Goal: Task Accomplishment & Management: Manage account settings

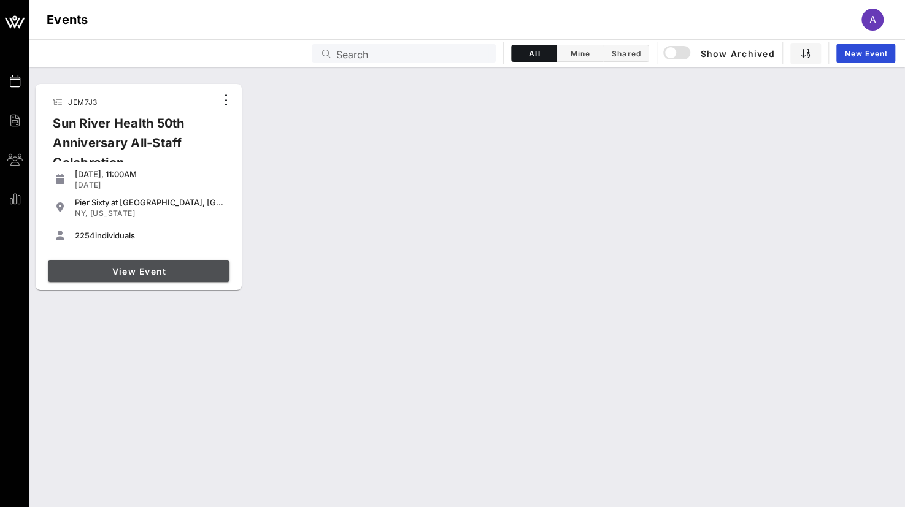
click at [126, 261] on link "View Event" at bounding box center [139, 271] width 182 height 22
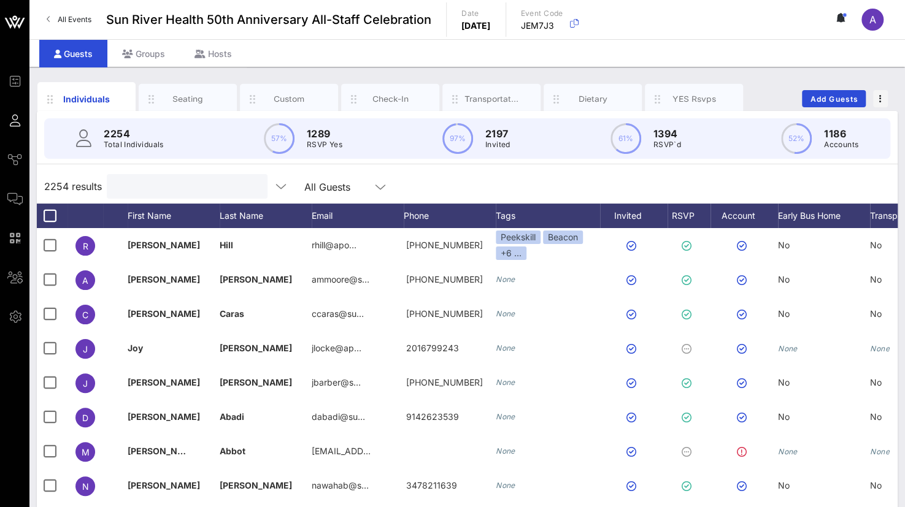
click at [165, 182] on input "text" at bounding box center [186, 187] width 144 height 16
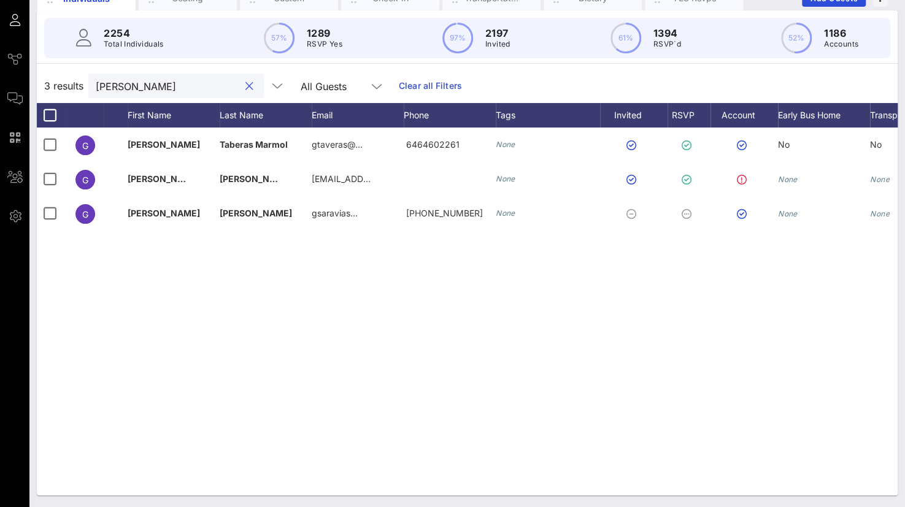
scroll to position [0, 95]
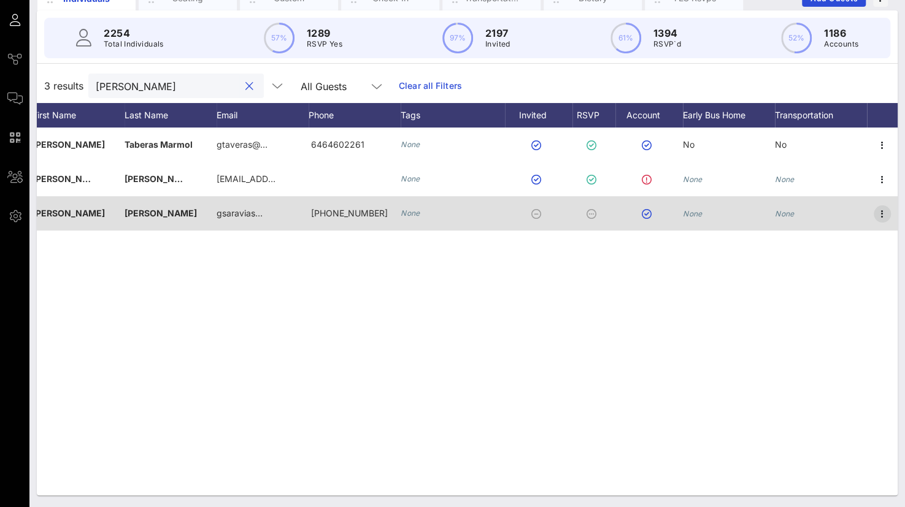
type input "[PERSON_NAME]"
click at [879, 212] on icon "button" at bounding box center [882, 214] width 15 height 15
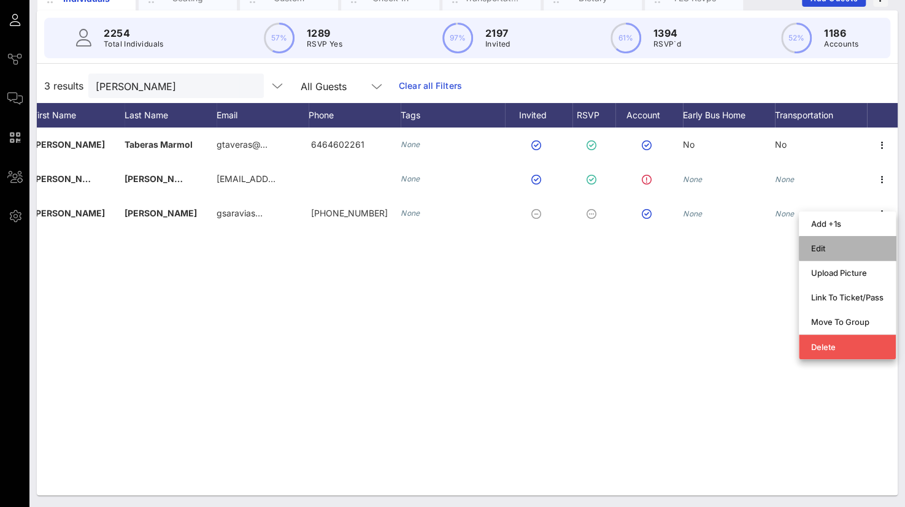
click at [833, 250] on div "Edit" at bounding box center [847, 249] width 72 height 10
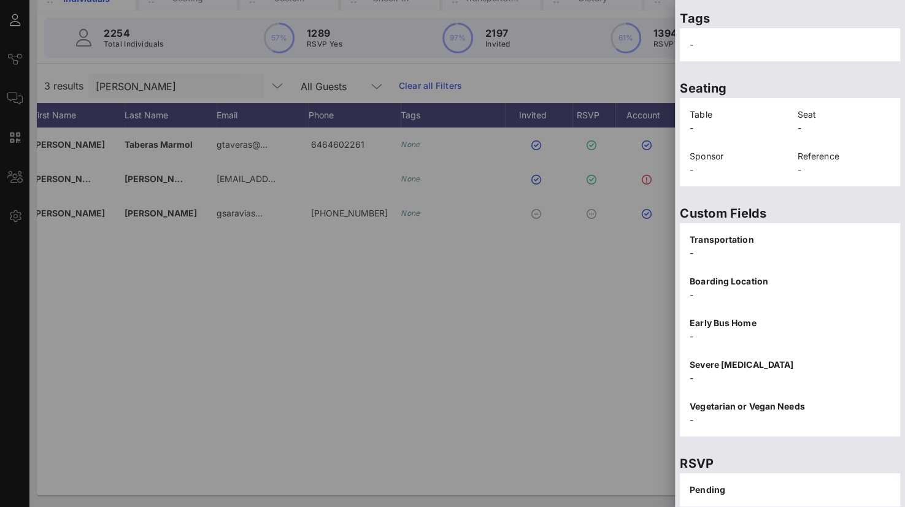
scroll to position [266, 0]
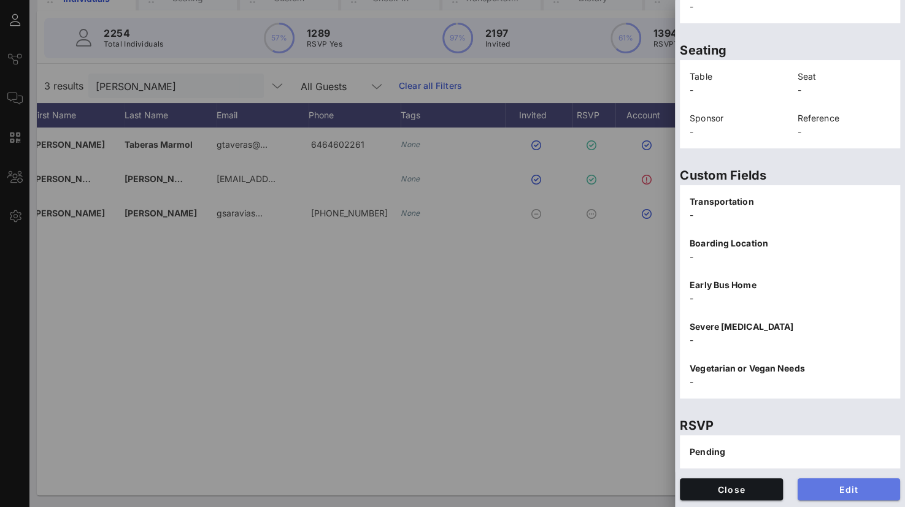
click at [843, 491] on span "Edit" at bounding box center [849, 490] width 83 height 10
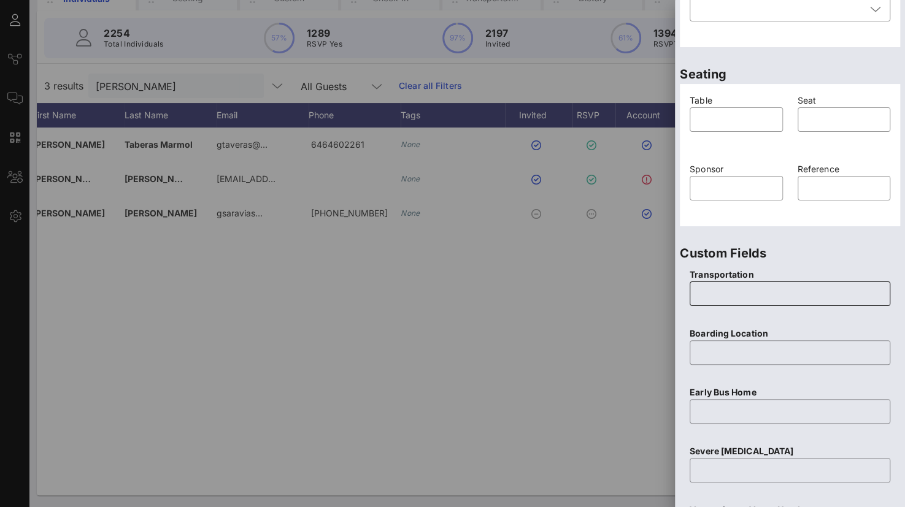
click at [724, 288] on input "text" at bounding box center [790, 294] width 186 height 20
type input "No"
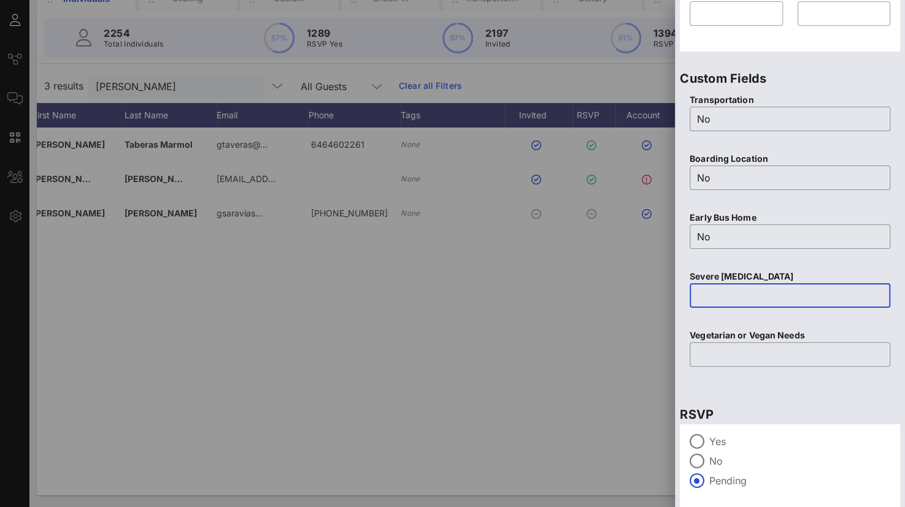
scroll to position [484, 0]
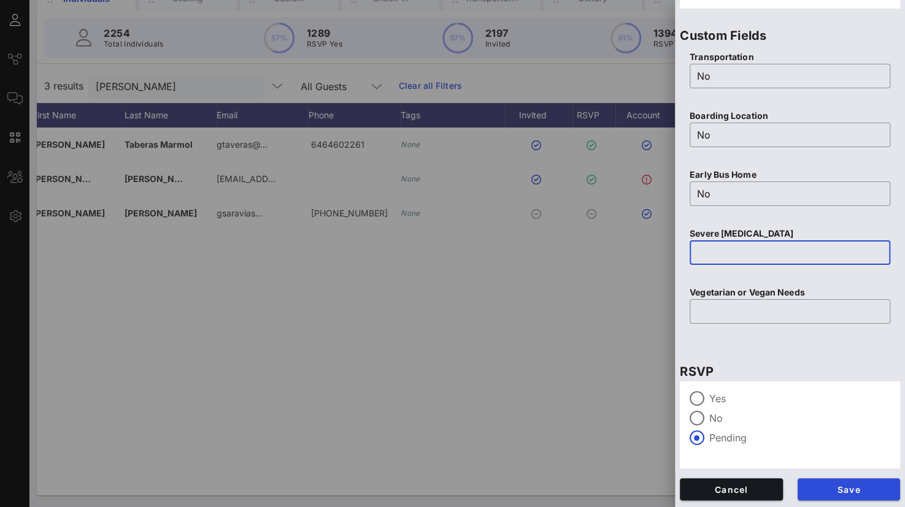
drag, startPoint x: 705, startPoint y: 400, endPoint x: 727, endPoint y: 413, distance: 25.0
click at [704, 400] on div at bounding box center [697, 398] width 21 height 21
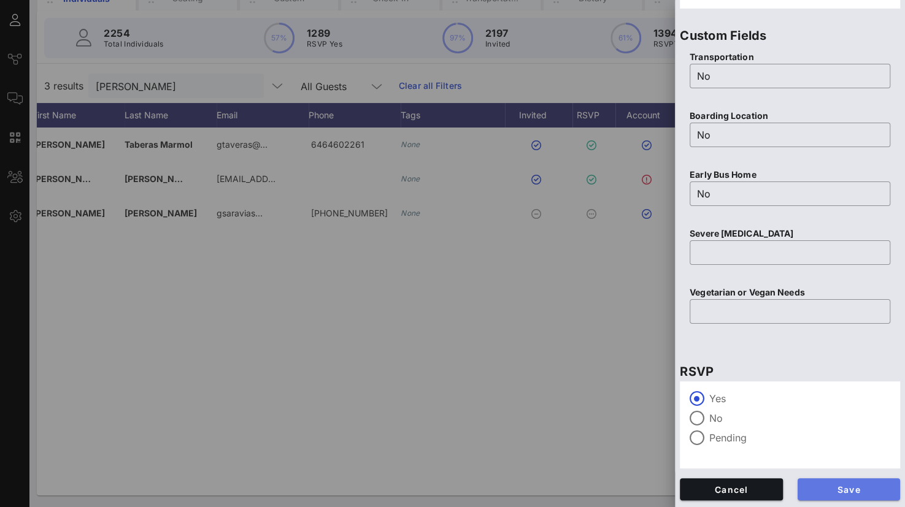
click at [820, 485] on span "Save" at bounding box center [849, 490] width 83 height 10
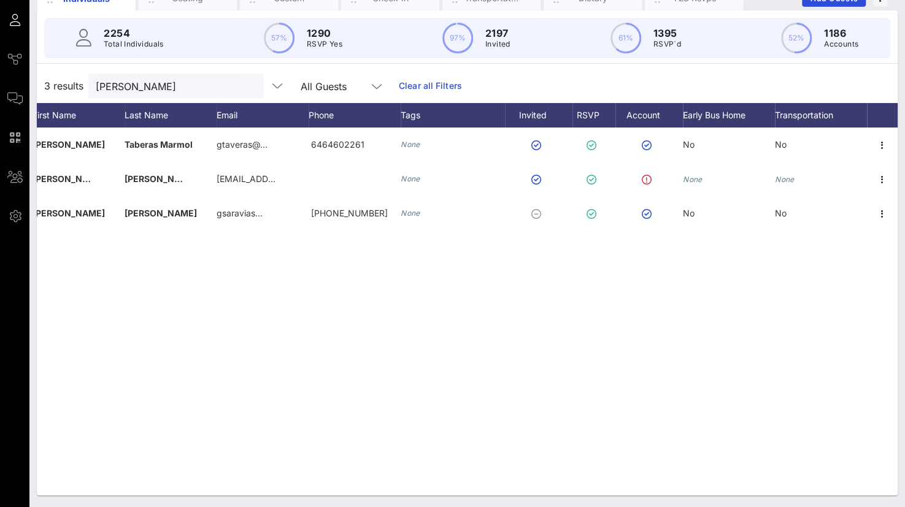
scroll to position [0, 0]
